Goal: Information Seeking & Learning: Compare options

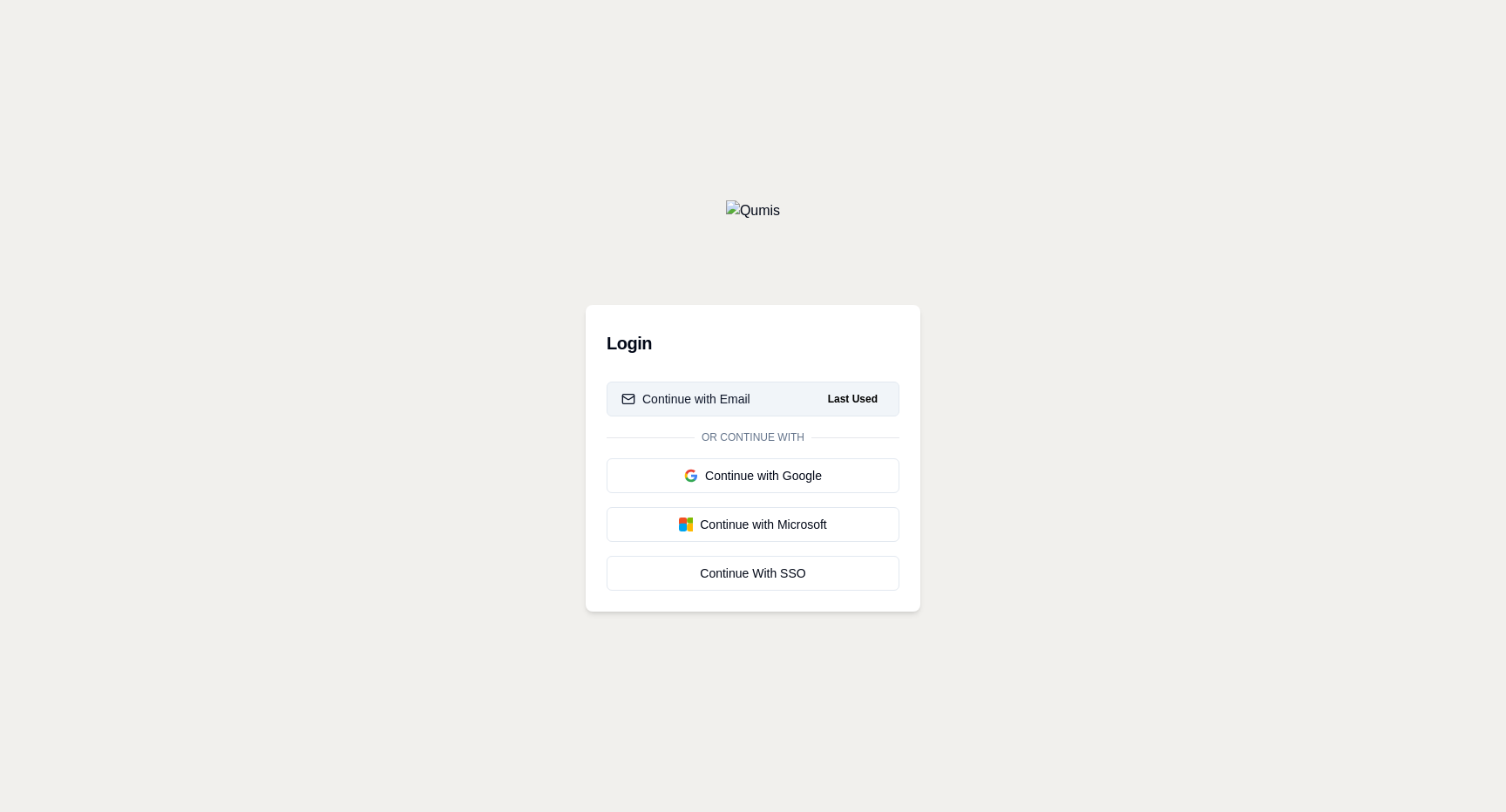
click at [700, 399] on div "Continue with Email" at bounding box center [685, 399] width 129 height 18
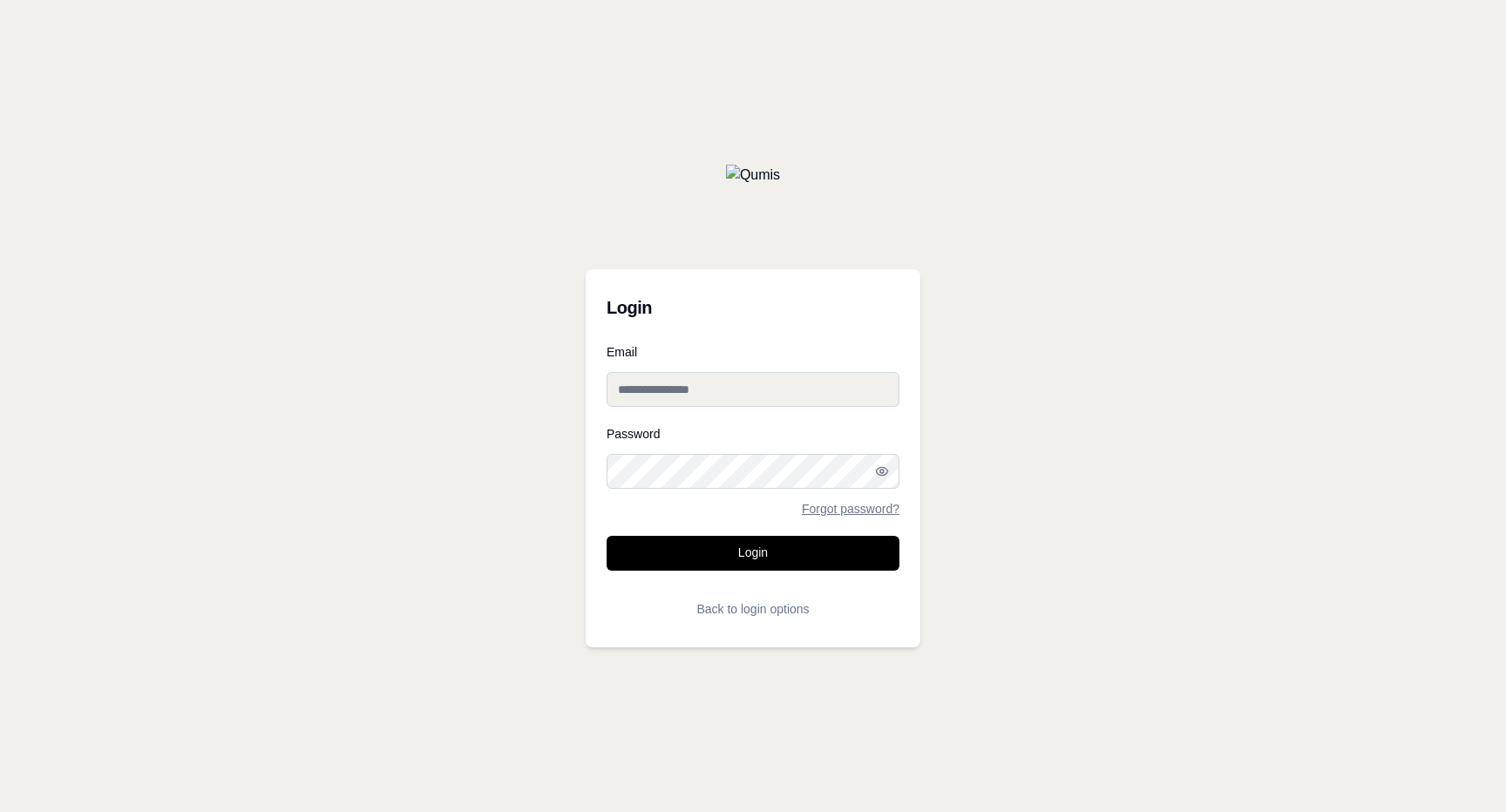
click at [703, 394] on input "Email" at bounding box center [753, 390] width 293 height 35
click at [774, 550] on button "Login" at bounding box center [753, 554] width 293 height 35
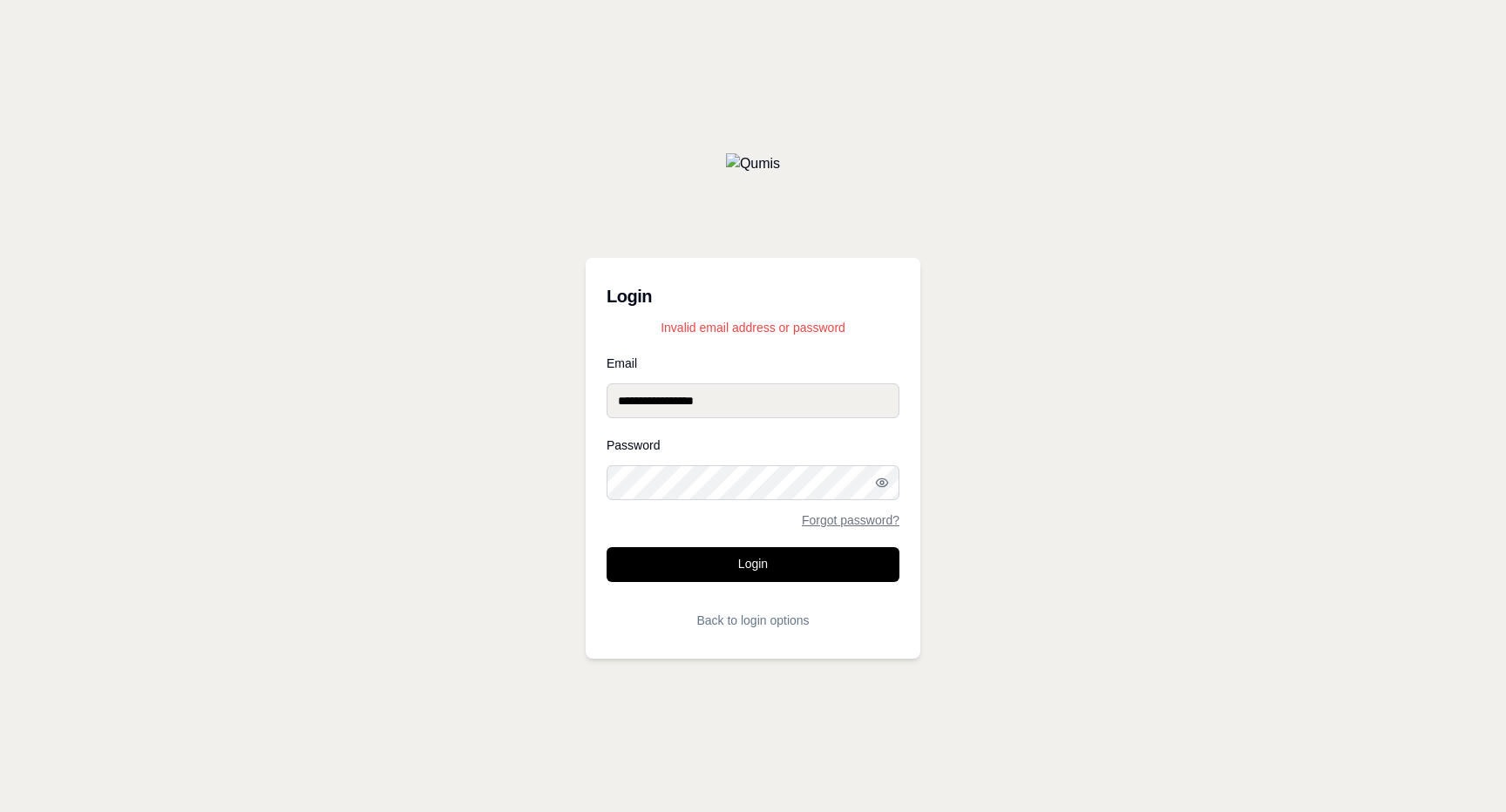
click at [650, 399] on input "**********" at bounding box center [753, 401] width 293 height 35
type input "**********"
click at [1170, 430] on div "**********" at bounding box center [753, 406] width 1506 height 812
click at [746, 568] on button "Login" at bounding box center [753, 565] width 293 height 35
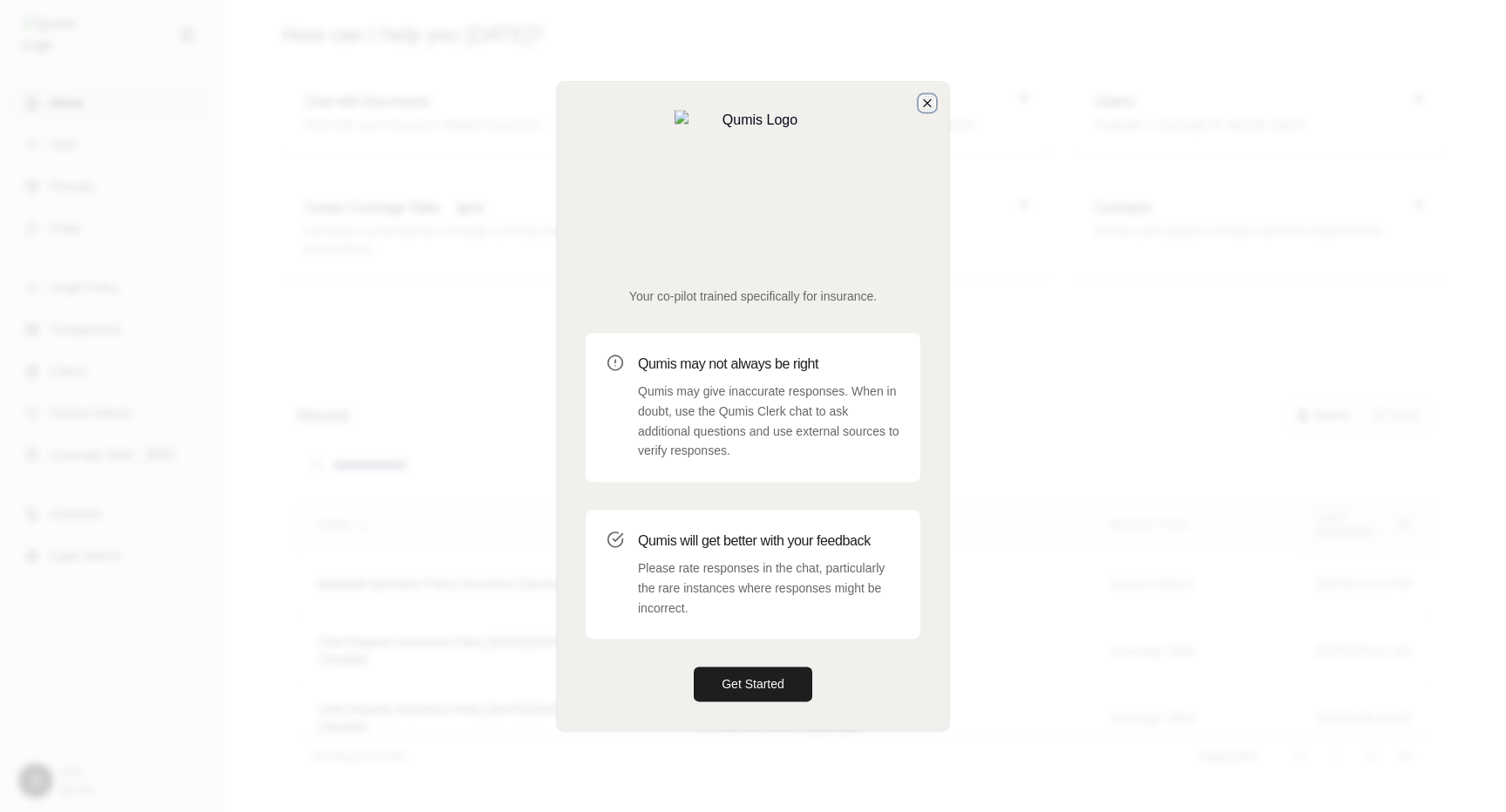
click at [929, 106] on icon "button" at bounding box center [927, 102] width 7 height 7
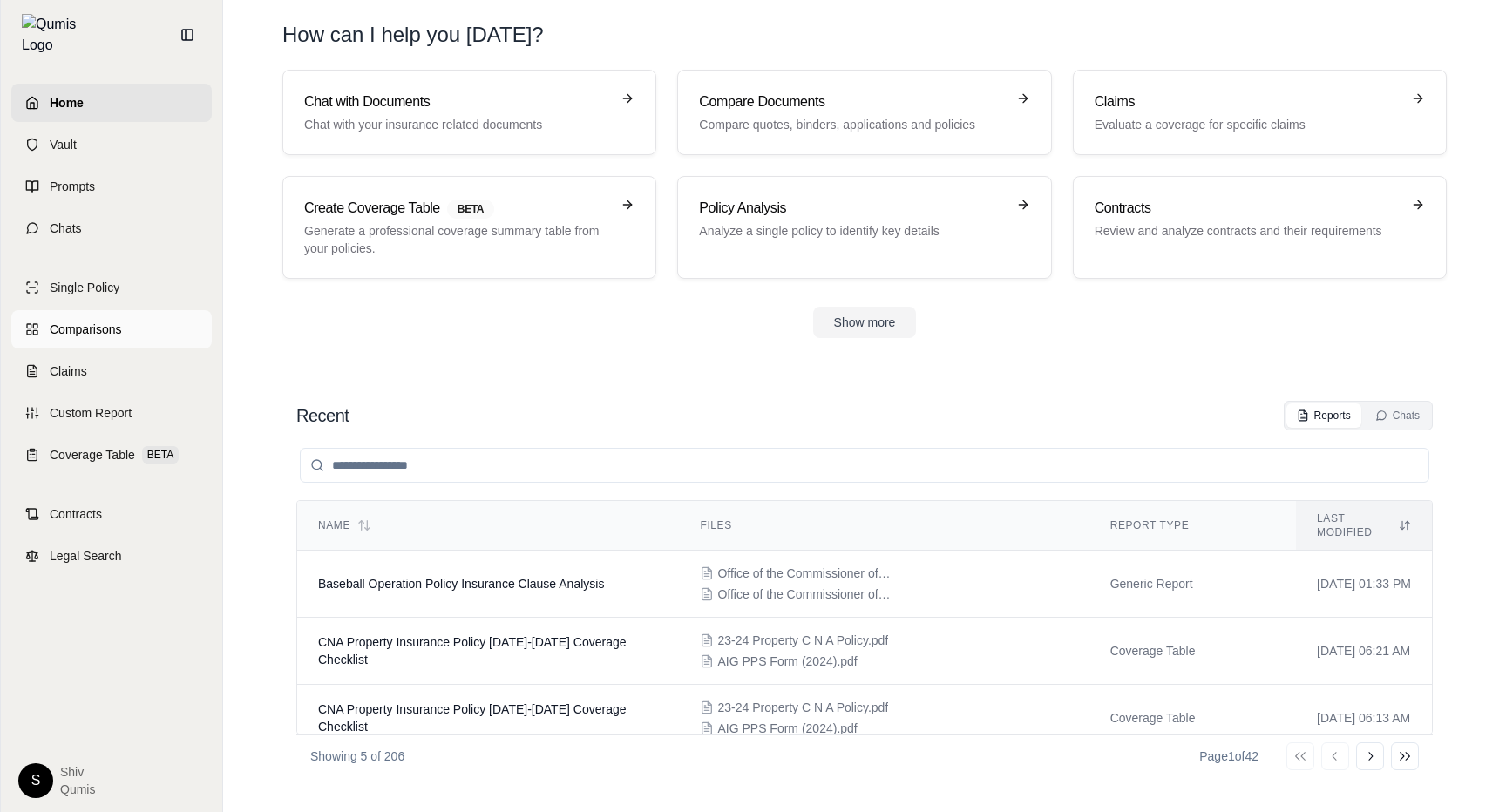
click at [117, 326] on span "Comparisons" at bounding box center [86, 329] width 72 height 18
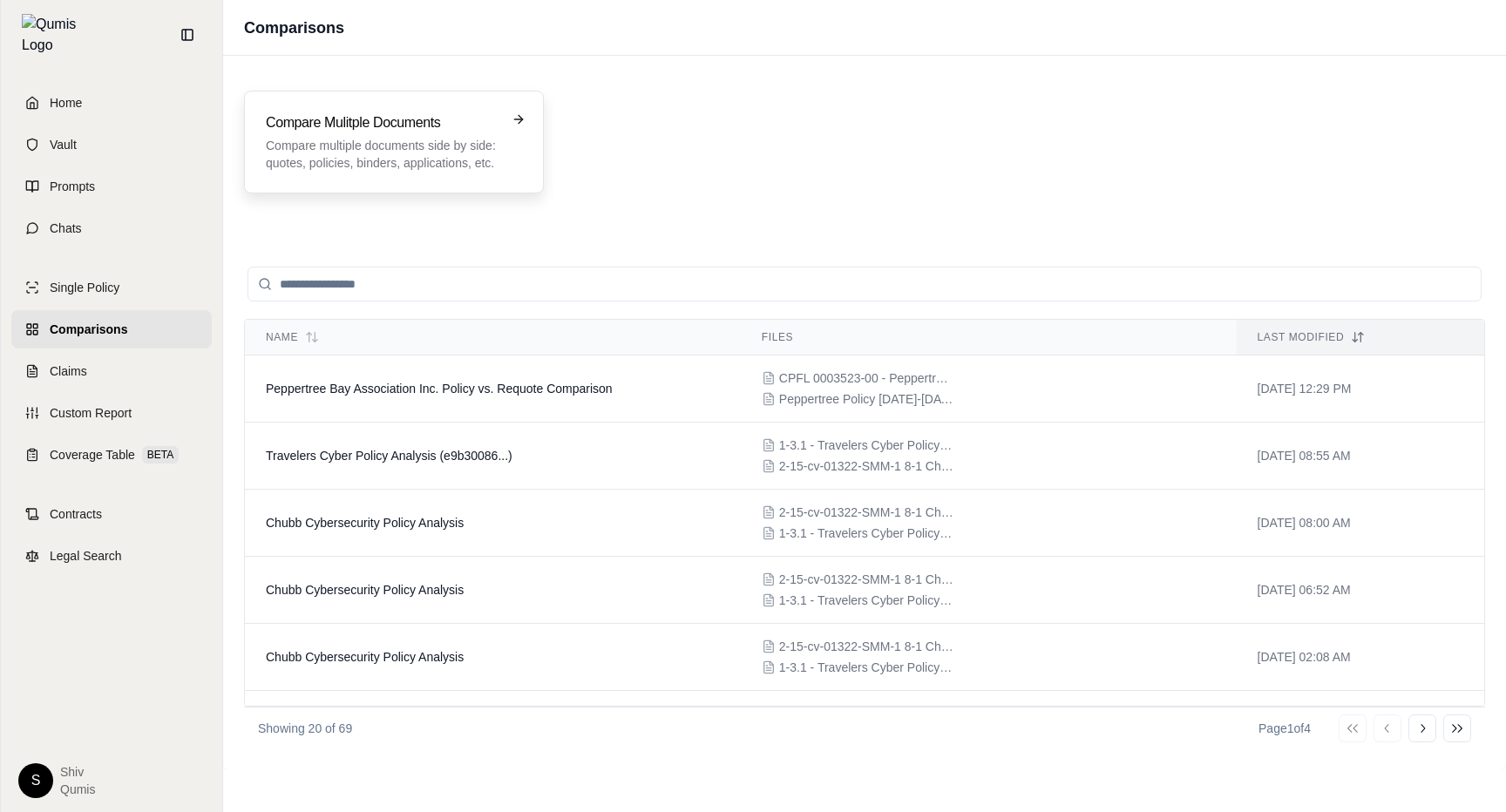
click at [358, 151] on p "Compare multiple documents side by side: quotes, policies, binders, application…" at bounding box center [381, 154] width 232 height 35
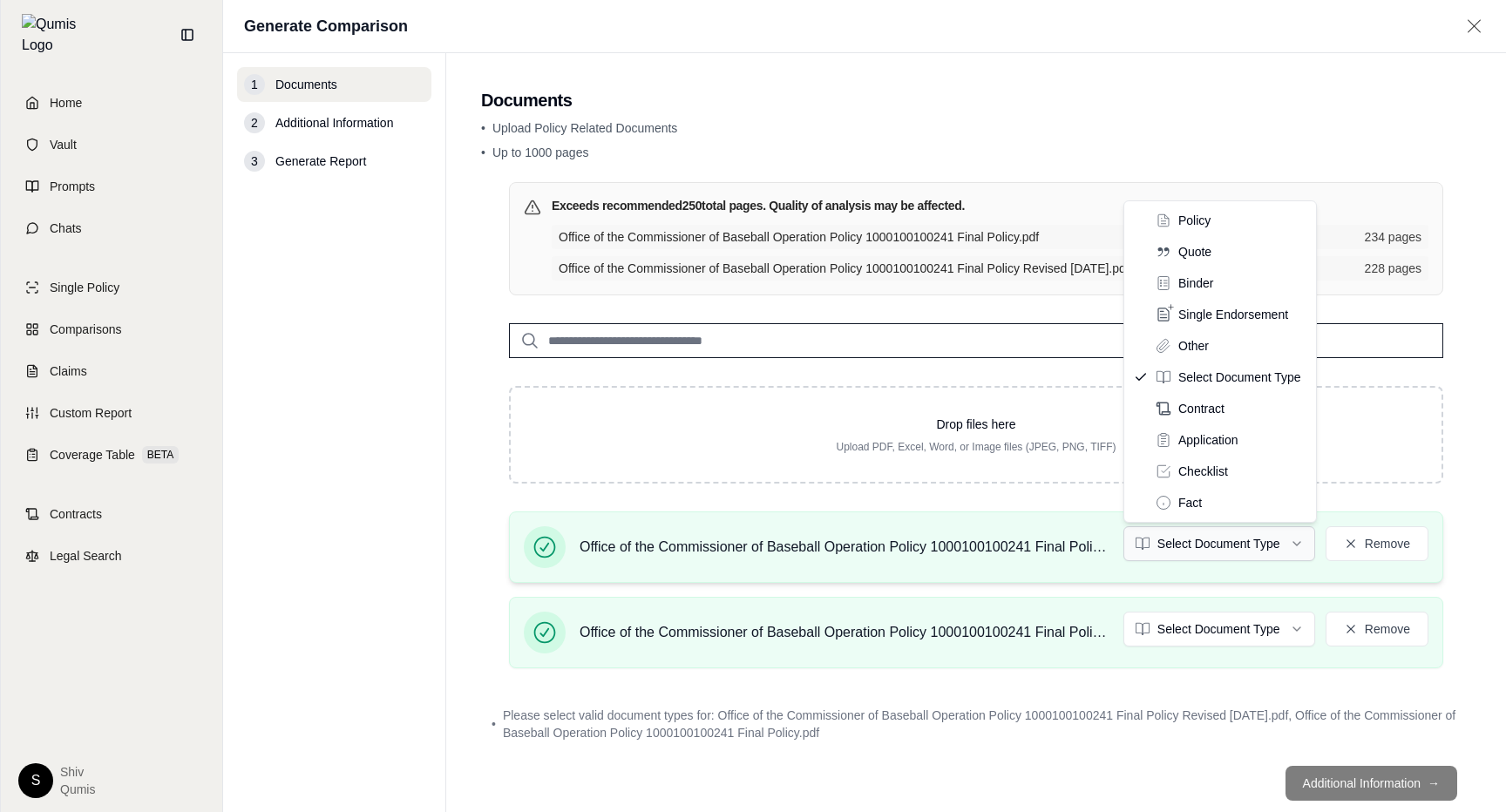
click at [1203, 558] on html "Home Vault Prompts Chats Single Policy Comparisons Claims Custom Report Coverag…" at bounding box center [753, 406] width 1506 height 812
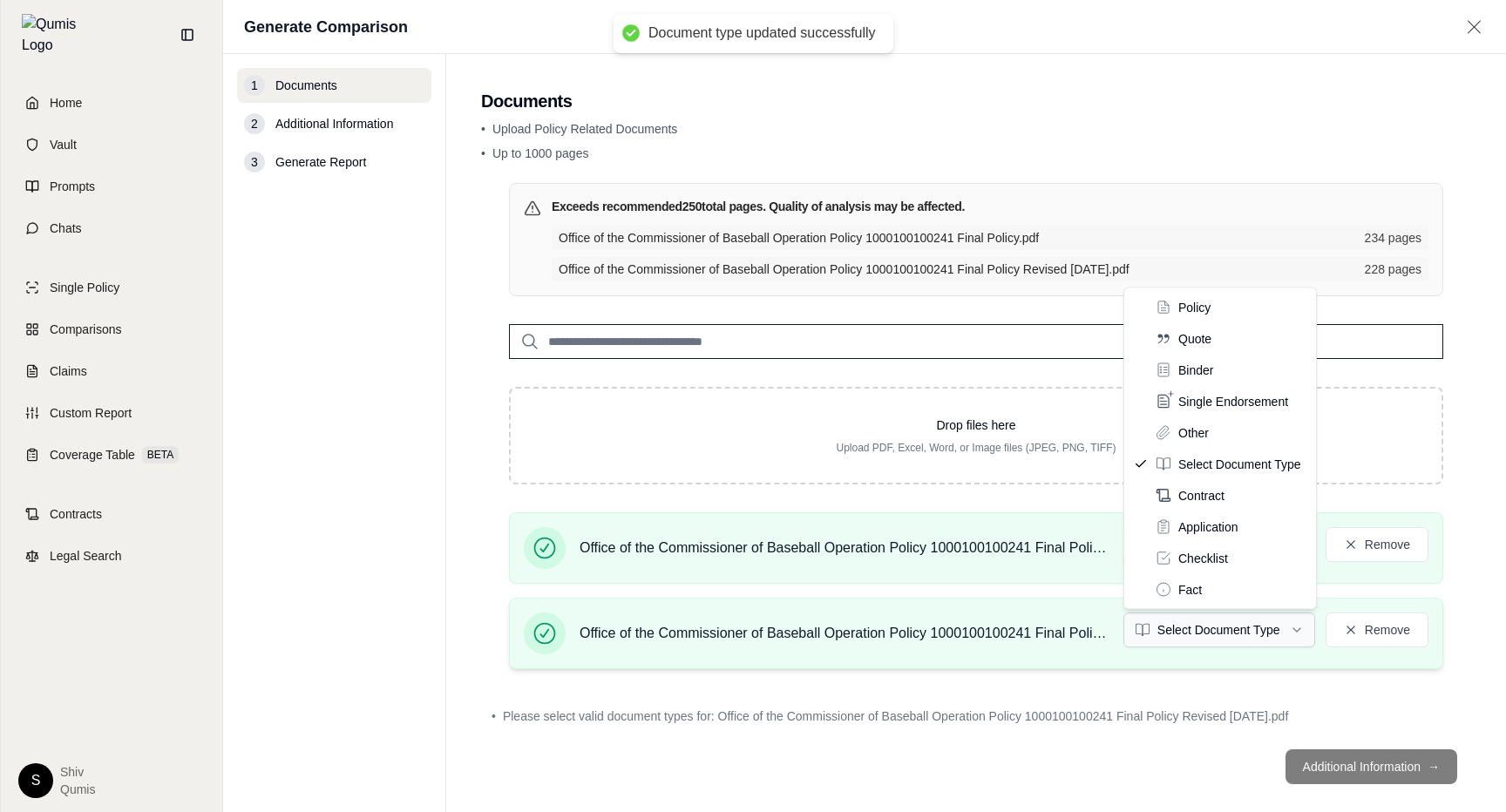
click at [1206, 630] on html "Document type updated successfully Home Vault Prompts Chats Single Policy Compa…" at bounding box center [753, 406] width 1506 height 812
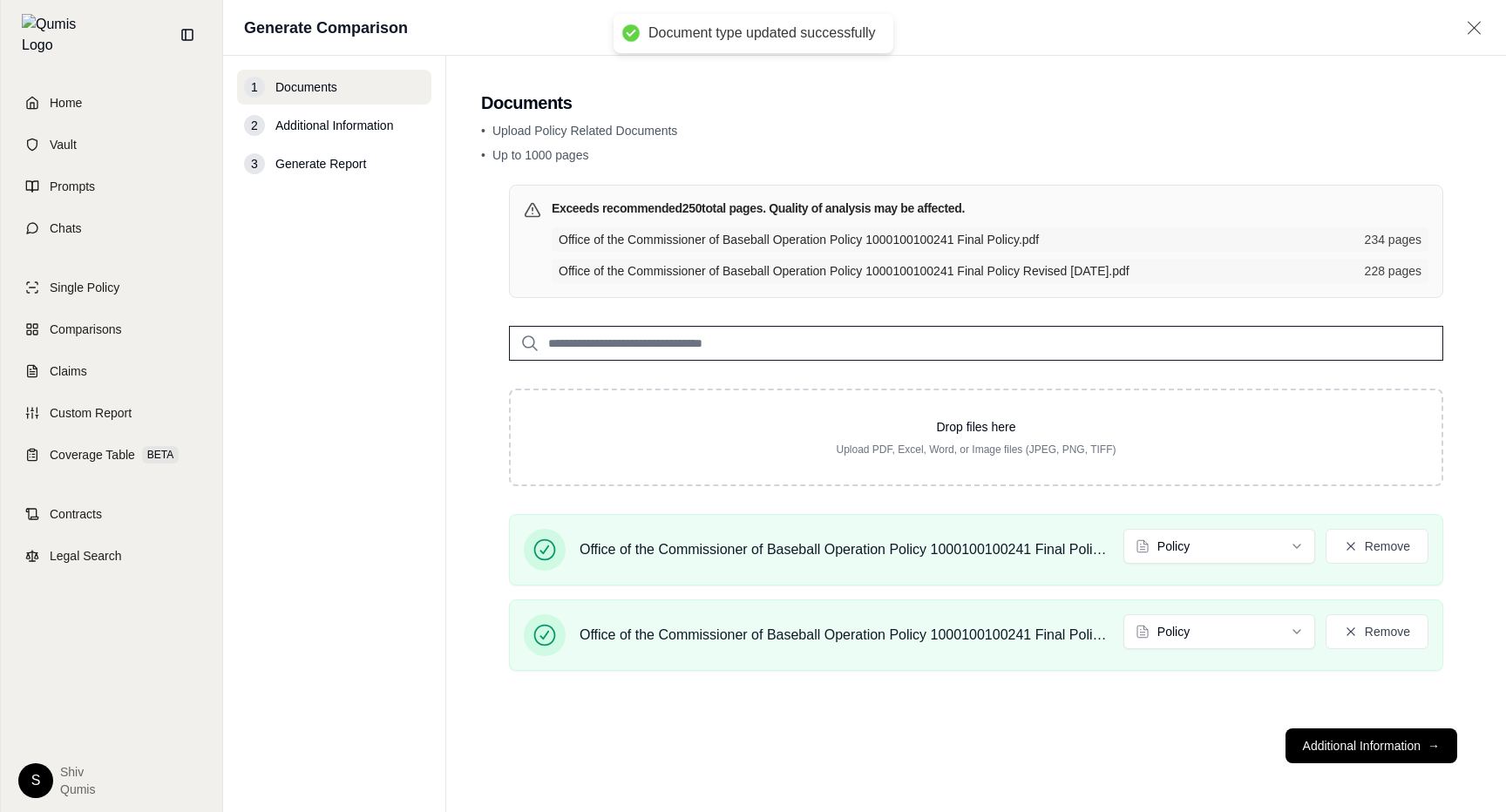
click at [1338, 763] on footer "Additional Information →" at bounding box center [976, 746] width 990 height 63
click at [1340, 748] on button "Additional Information →" at bounding box center [1371, 746] width 172 height 35
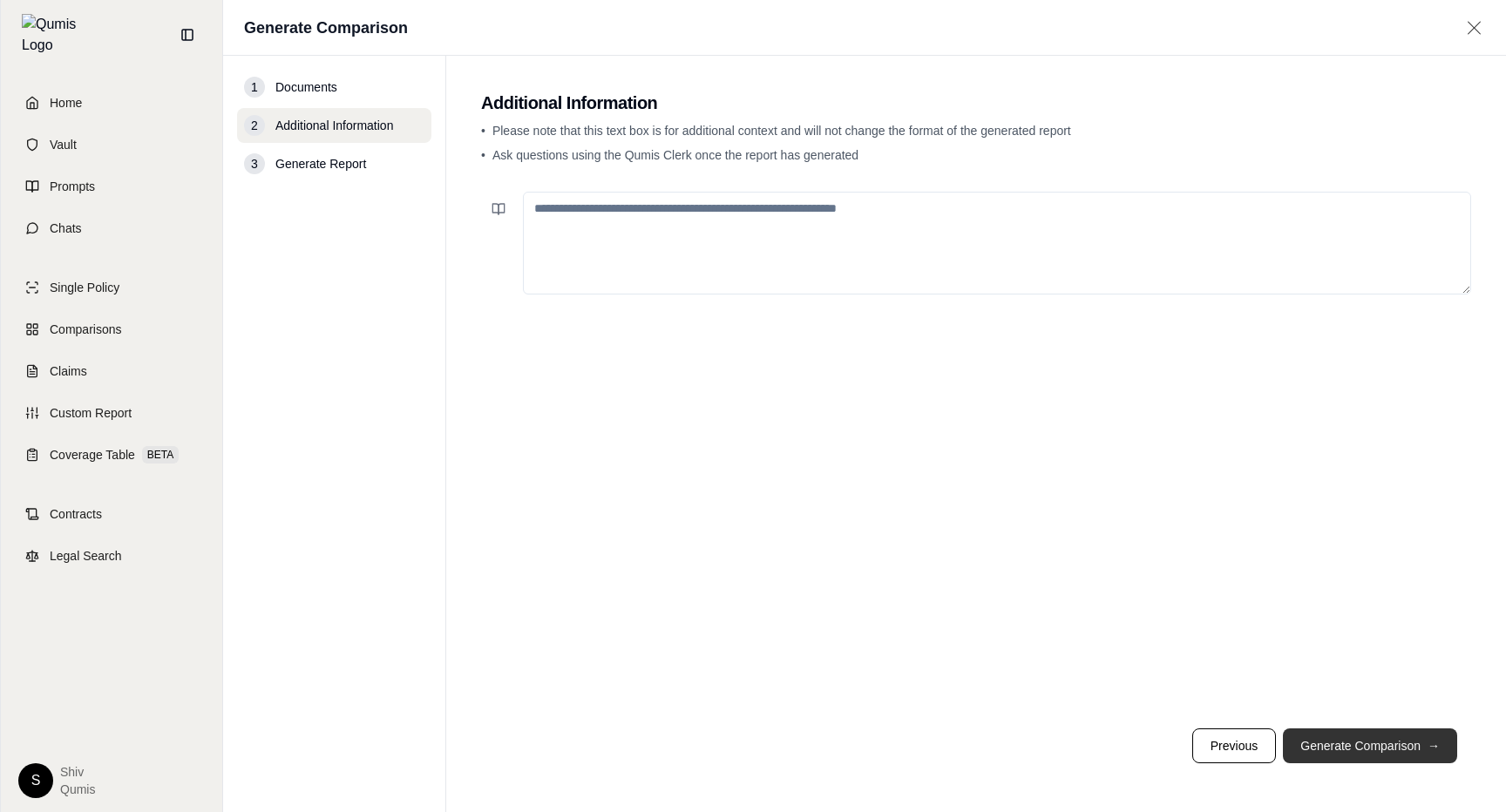
click at [1340, 747] on button "Generate Comparison →" at bounding box center [1369, 746] width 174 height 35
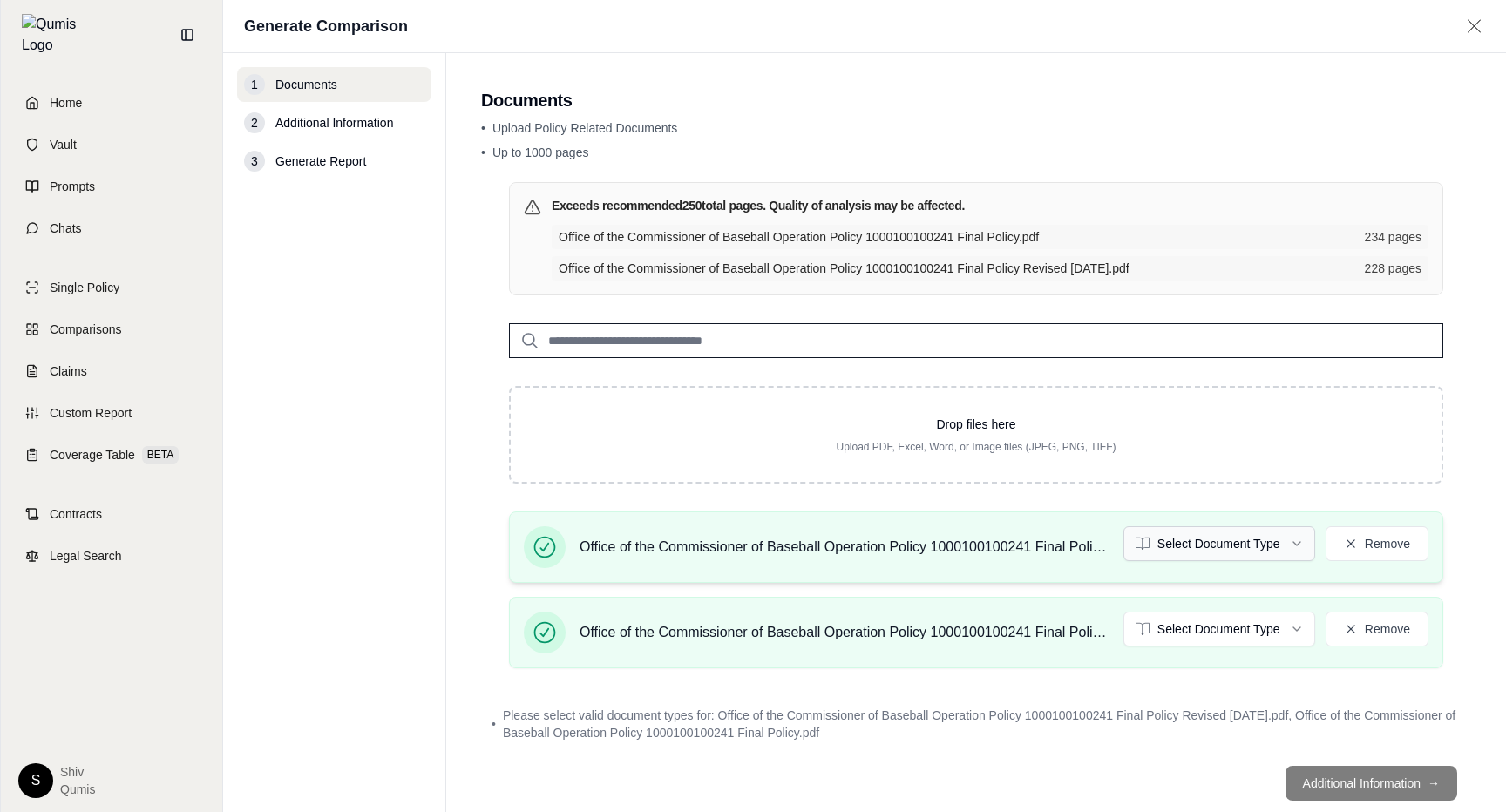
click at [1257, 537] on html "Home Vault Prompts Chats Single Policy Comparisons Claims Custom Report Coverag…" at bounding box center [753, 406] width 1506 height 812
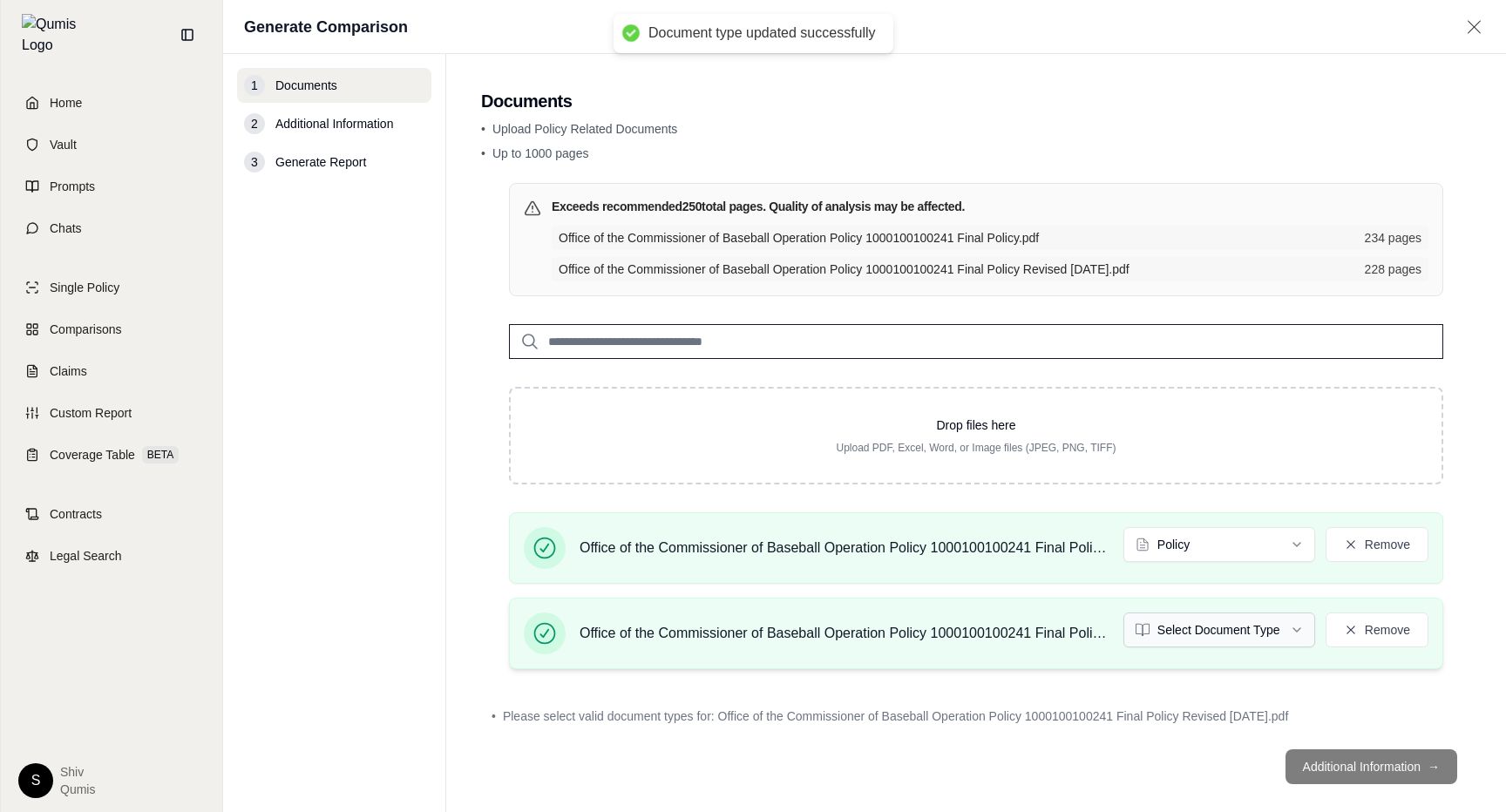
click at [1218, 633] on html "Document type updated successfully Home Vault Prompts Chats Single Policy Compa…" at bounding box center [753, 406] width 1506 height 812
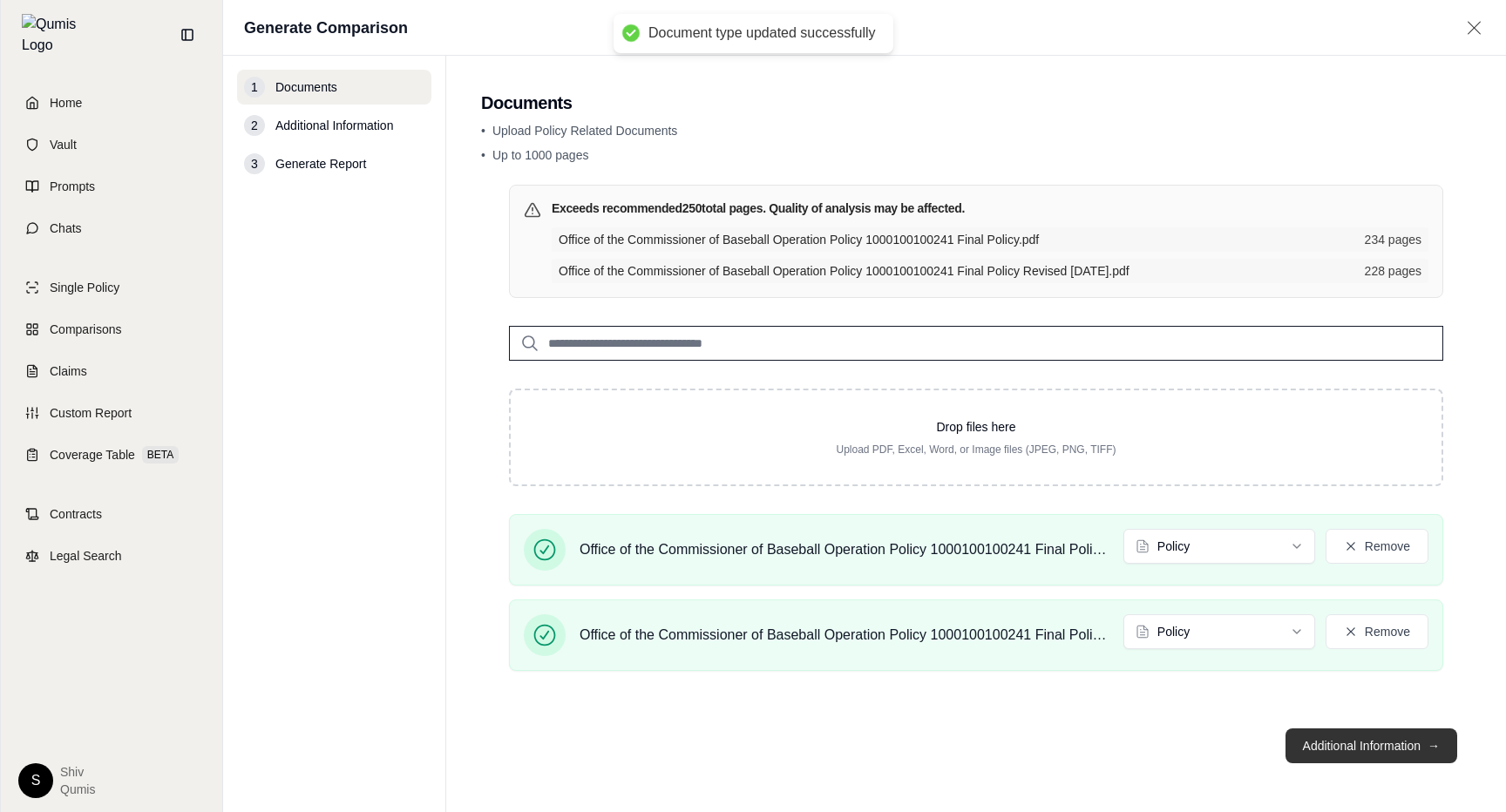
click at [1351, 753] on button "Additional Information →" at bounding box center [1371, 746] width 172 height 35
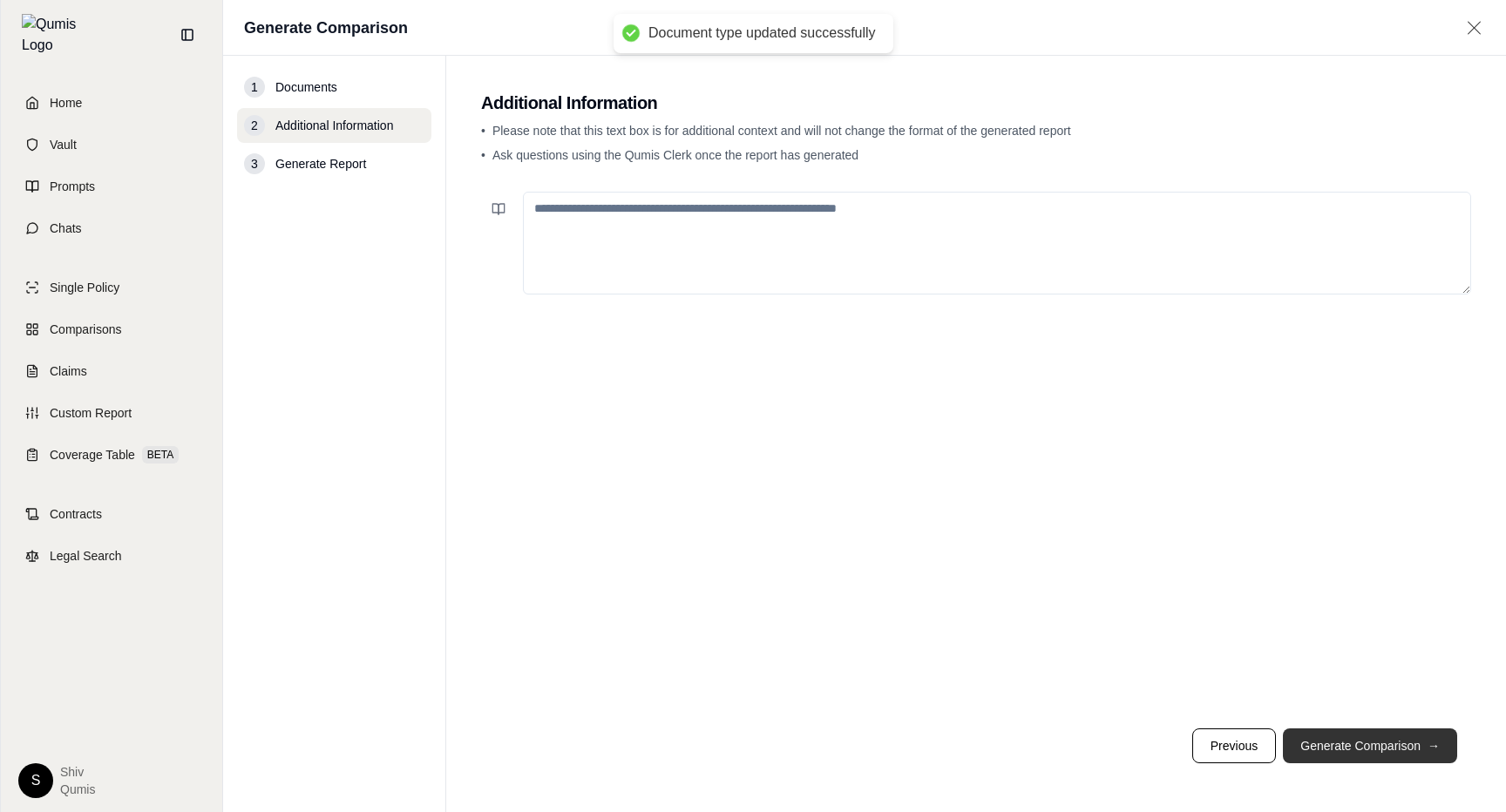
click at [1351, 753] on button "Generate Comparison →" at bounding box center [1369, 746] width 174 height 35
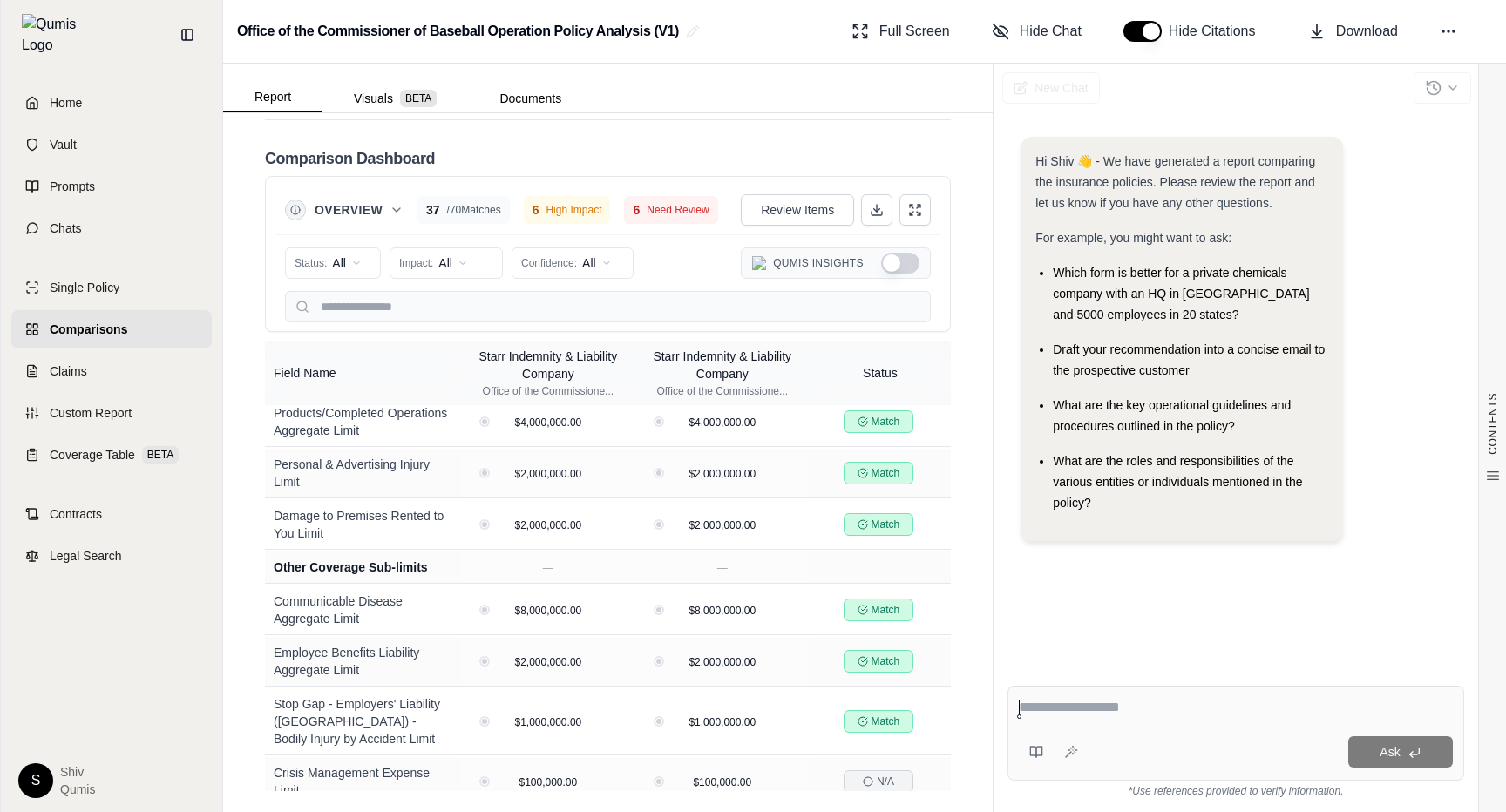
scroll to position [653, 0]
click at [903, 258] on button "Show Qumis Insights" at bounding box center [901, 263] width 39 height 21
click at [902, 258] on button "Hide Qumis Insights" at bounding box center [901, 263] width 39 height 21
click at [902, 258] on button "Show Qumis Insights" at bounding box center [901, 263] width 39 height 21
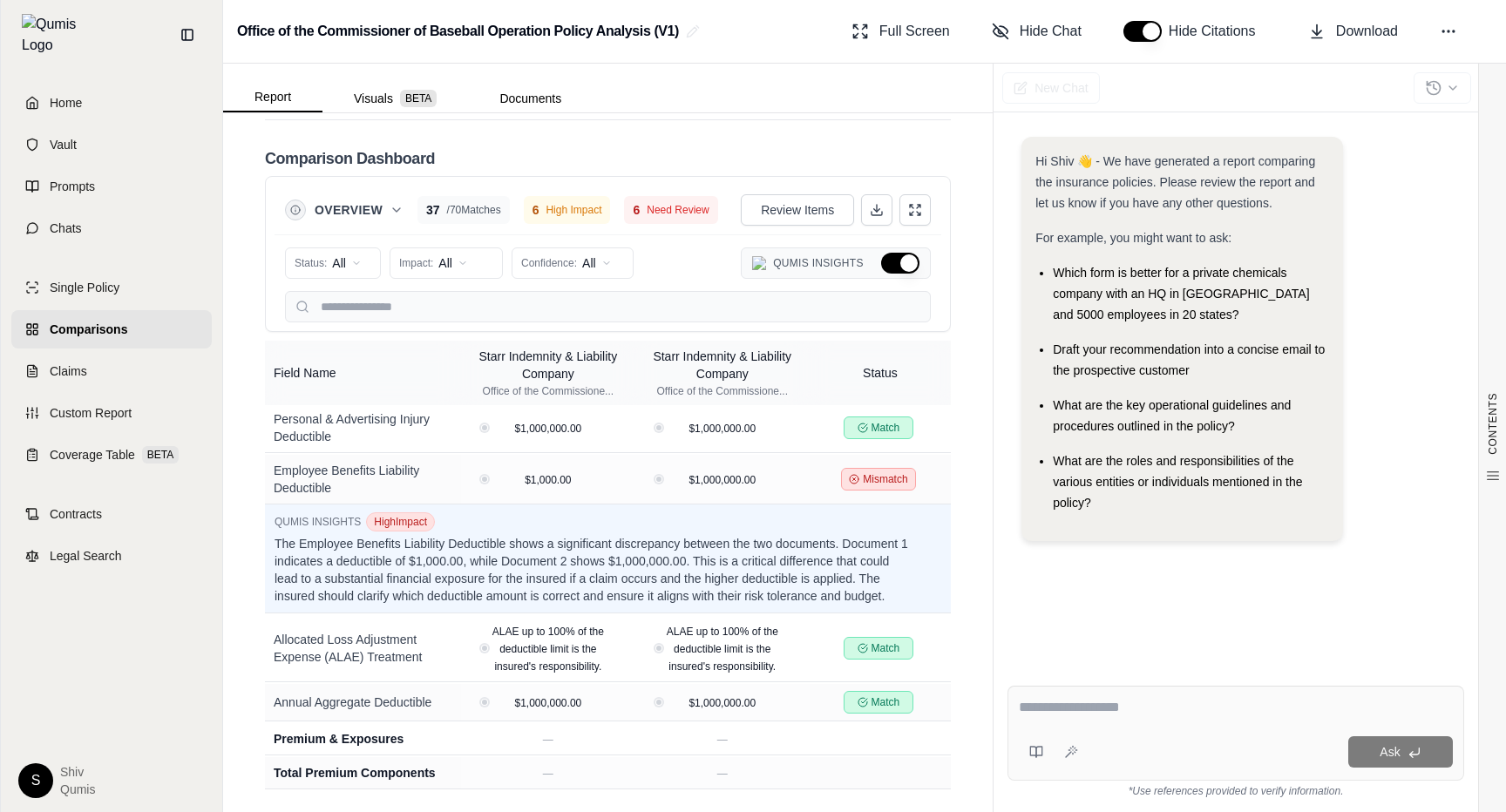
scroll to position [1022, 0]
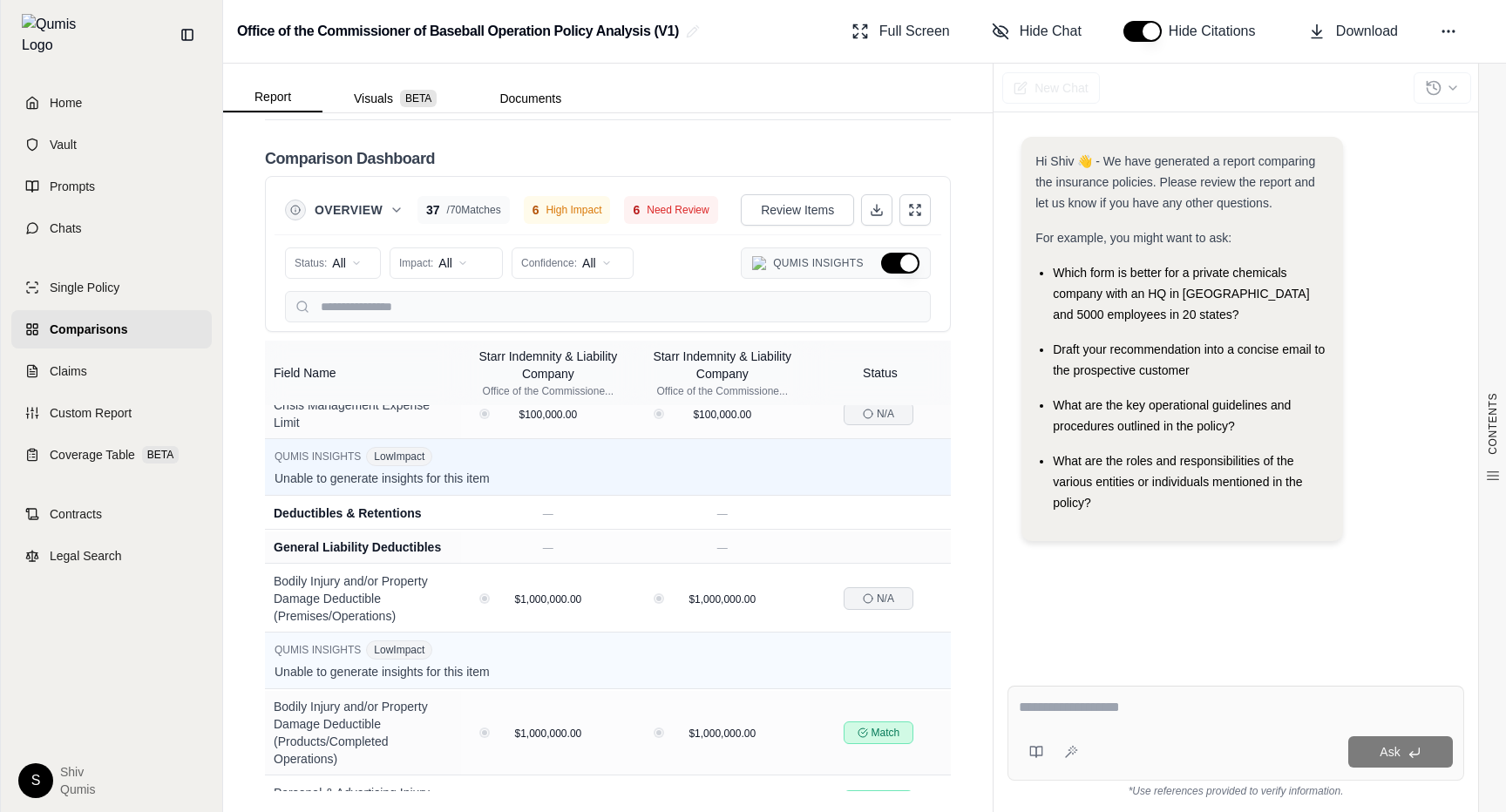
click at [899, 269] on button "Hide Qumis Insights" at bounding box center [901, 263] width 39 height 21
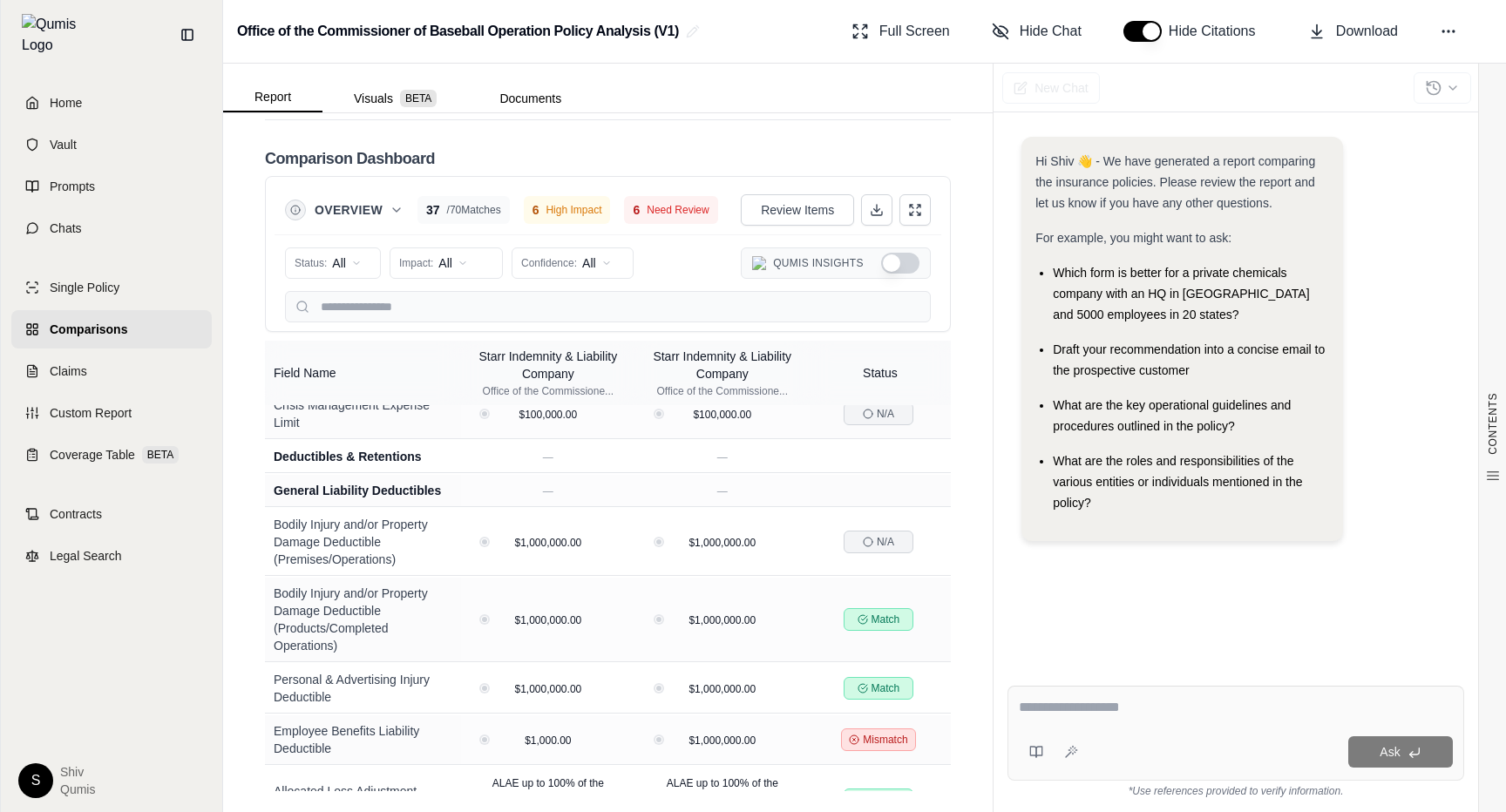
click at [898, 269] on button "Show Qumis Insights" at bounding box center [901, 263] width 39 height 21
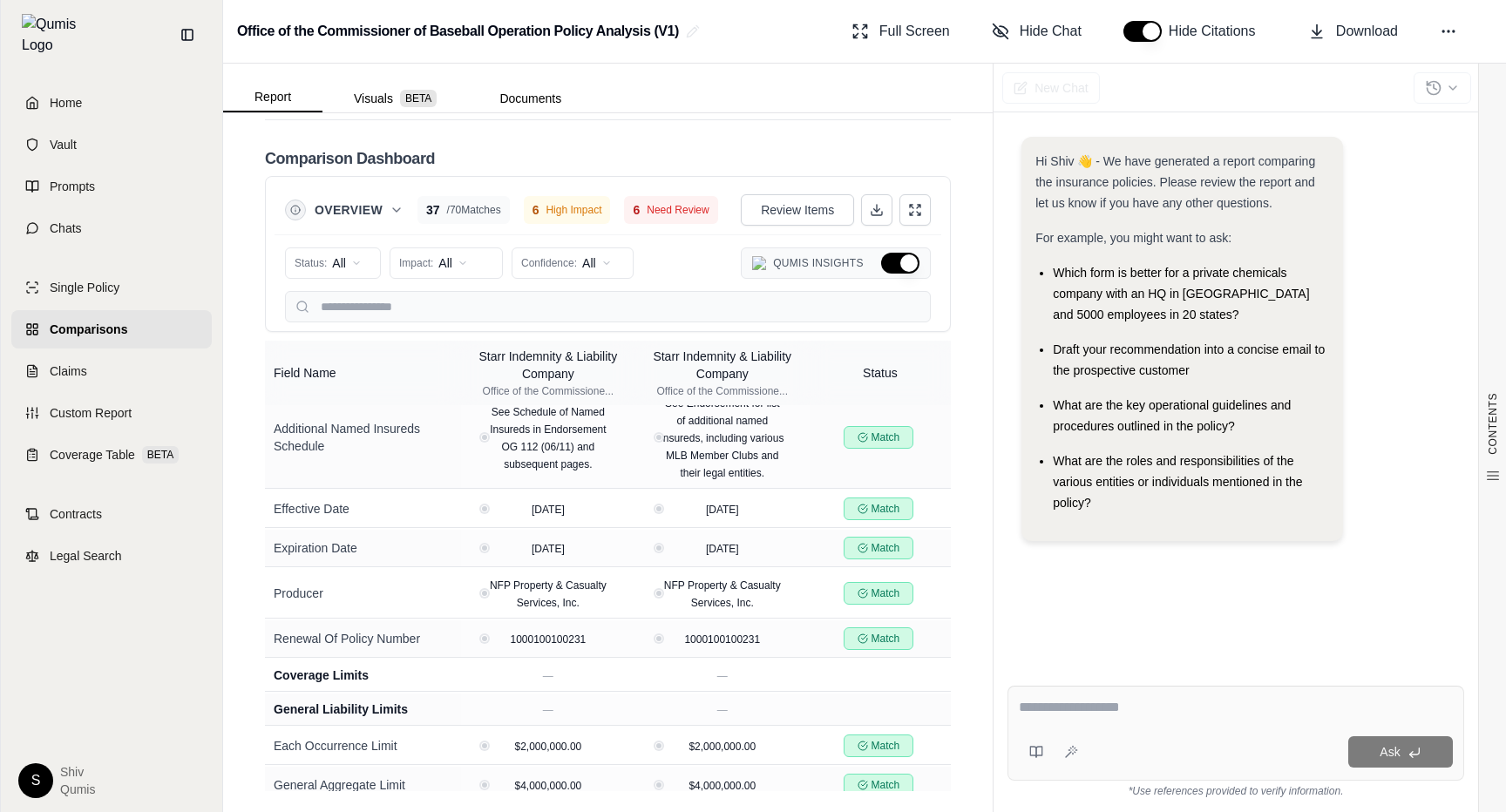
scroll to position [308, 0]
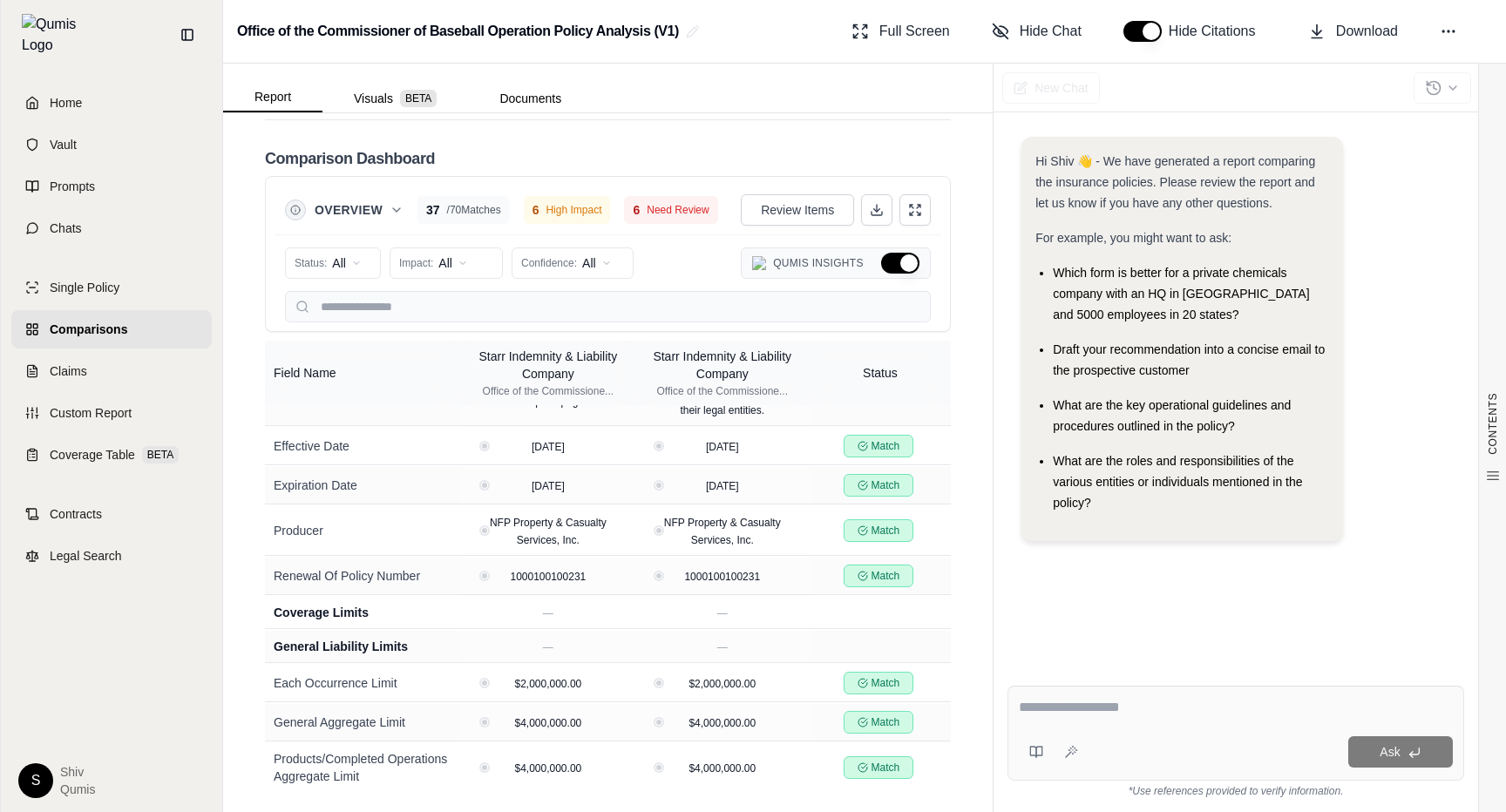
click at [910, 265] on button "Hide Qumis Insights" at bounding box center [901, 263] width 39 height 21
